Goal: Information Seeking & Learning: Learn about a topic

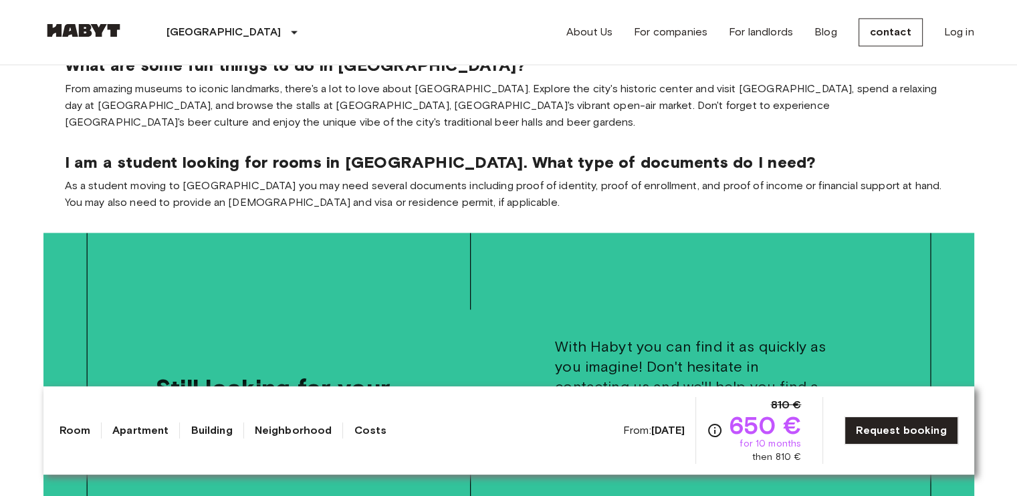
scroll to position [2075, 0]
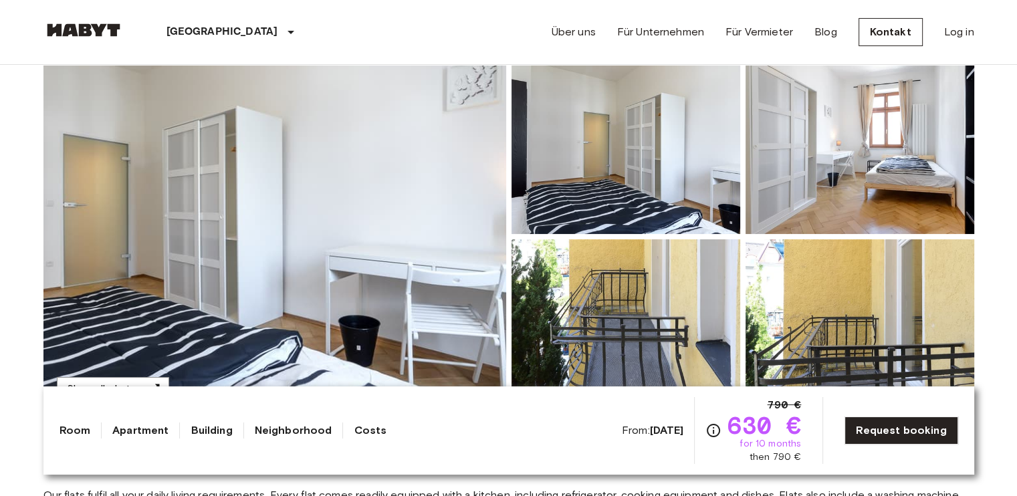
scroll to position [124, 0]
